Goal: Information Seeking & Learning: Learn about a topic

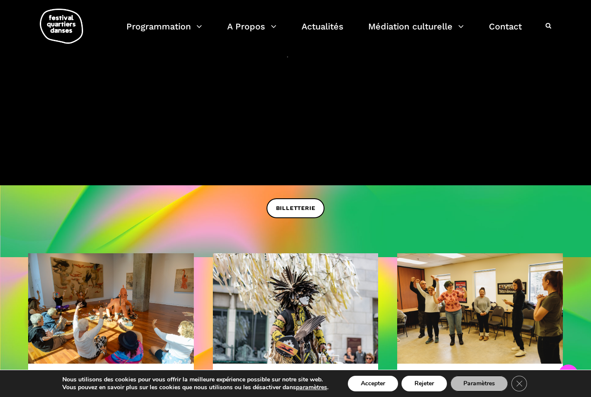
scroll to position [144, 0]
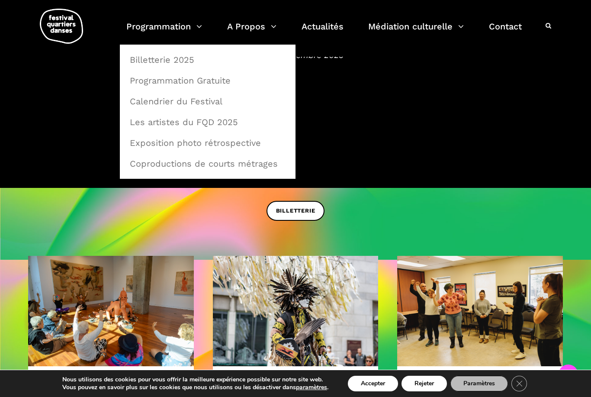
click at [193, 29] on link "Programmation" at bounding box center [164, 32] width 76 height 26
click at [212, 81] on link "Programmation Gratuite" at bounding box center [208, 81] width 166 height 20
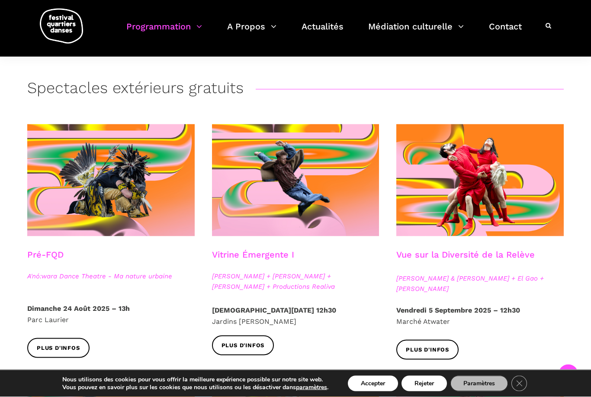
scroll to position [149, 0]
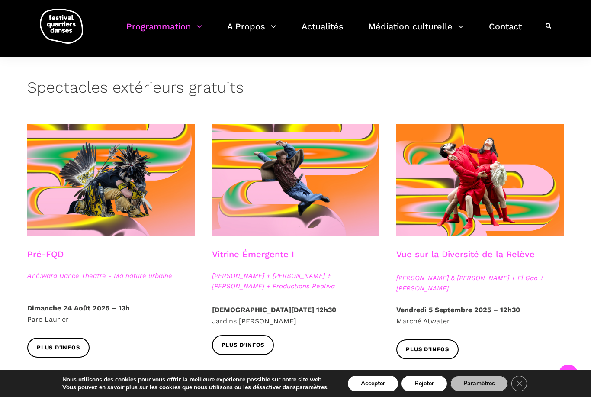
click at [147, 185] on span at bounding box center [110, 180] width 167 height 112
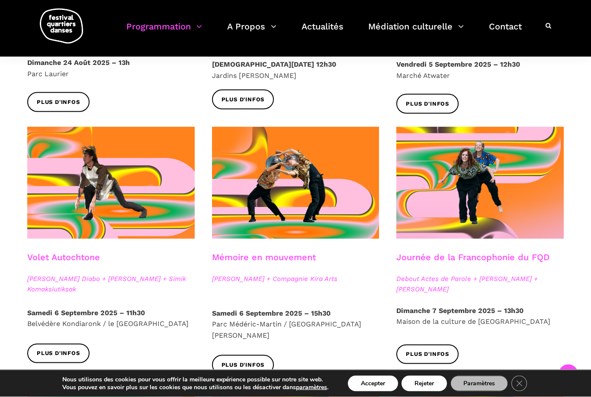
scroll to position [386, 0]
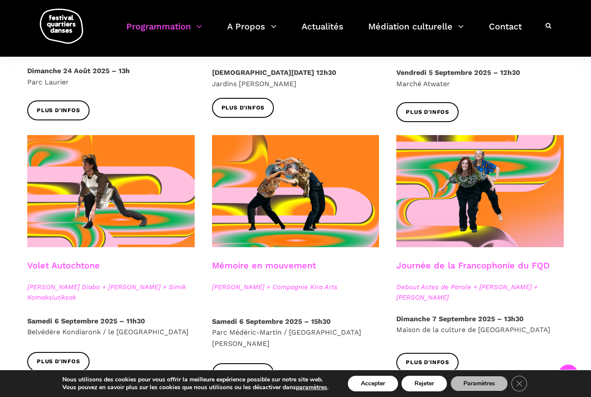
click at [126, 200] on span at bounding box center [110, 191] width 167 height 112
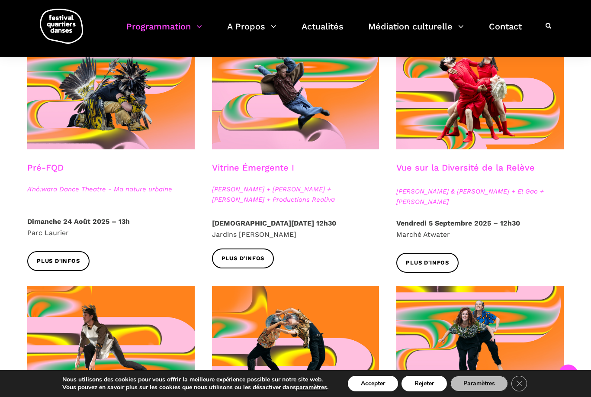
scroll to position [233, 0]
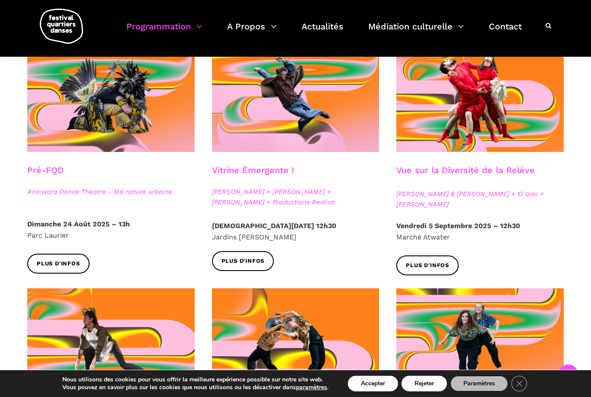
click at [135, 117] on span at bounding box center [110, 96] width 167 height 112
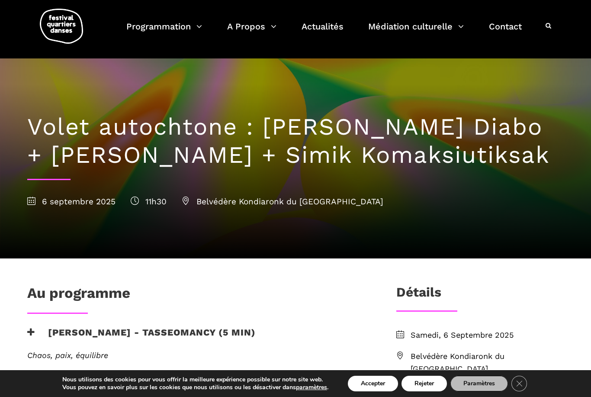
click at [256, 164] on h1 "Volet autochtone : Marshall Kahente Diabo + Ryleigh Mayo + Simik Komaksiutiksak" at bounding box center [295, 141] width 536 height 56
